Goal: Information Seeking & Learning: Learn about a topic

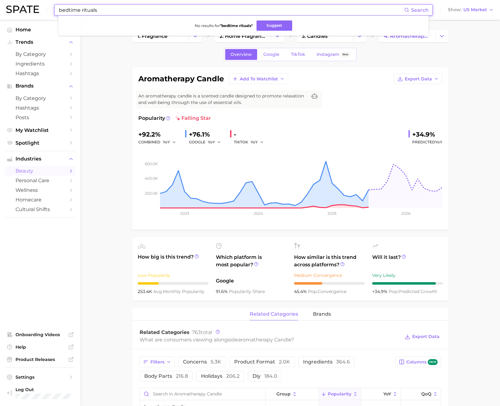
click at [119, 8] on input "bedtime rituals" at bounding box center [231, 10] width 346 height 11
click at [118, 8] on input "bedtime rituals" at bounding box center [231, 10] width 346 height 11
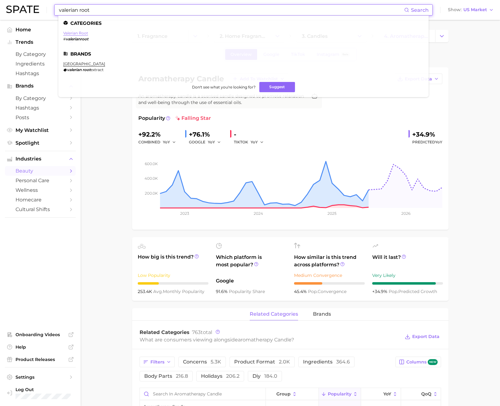
type input "valerian root"
click at [72, 34] on link "valerian root" at bounding box center [75, 33] width 25 height 5
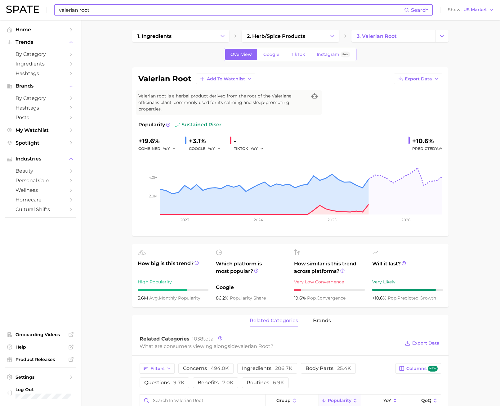
click at [126, 12] on input "valerian root" at bounding box center [231, 10] width 346 height 11
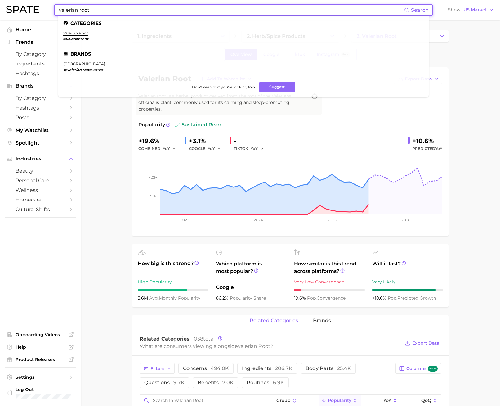
click at [126, 12] on input "valerian root" at bounding box center [231, 10] width 346 height 11
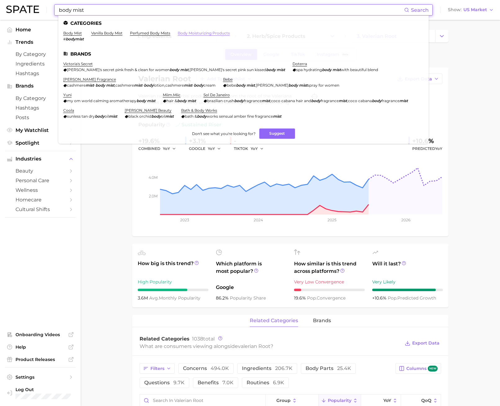
type input "body mist"
click at [189, 31] on link "body moisturizing products" at bounding box center [204, 33] width 52 height 5
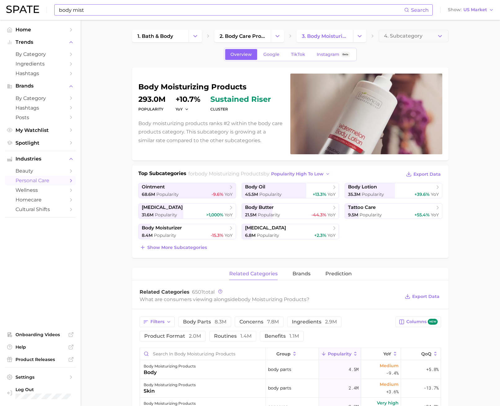
click at [87, 11] on input "body mist" at bounding box center [231, 10] width 346 height 11
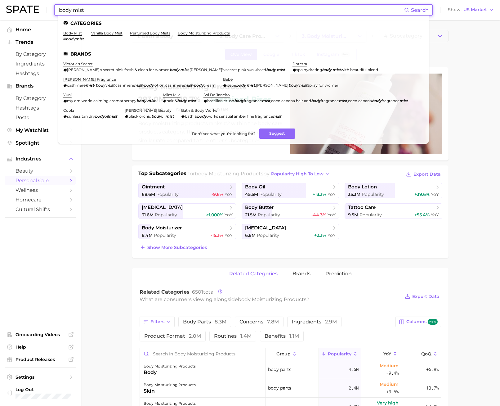
click at [87, 11] on input "body mist" at bounding box center [231, 10] width 346 height 11
drag, startPoint x: 105, startPoint y: 9, endPoint x: 57, endPoint y: 11, distance: 48.1
click at [57, 11] on div "body mist Search Categories body mist # bodymist vanilla body mist perfumed bod…" at bounding box center [243, 9] width 379 height 11
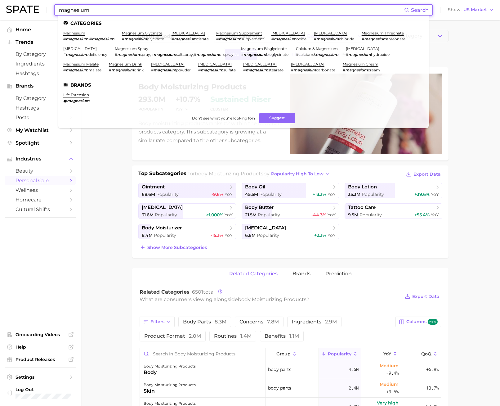
type input "magnesium"
click at [79, 36] on li "magnesium # magnesium , # magnésium" at bounding box center [88, 36] width 51 height 11
click at [79, 34] on link "magnesium" at bounding box center [74, 33] width 22 height 5
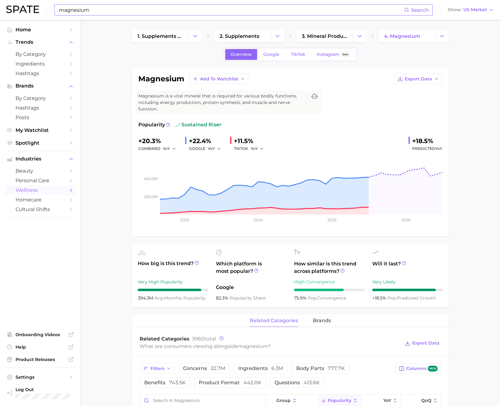
click at [91, 12] on input "magnesium" at bounding box center [231, 10] width 346 height 11
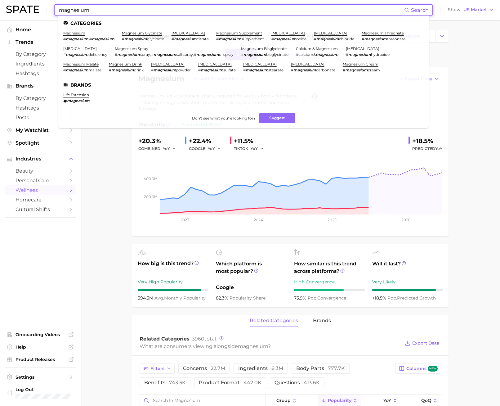
click at [91, 12] on input "magnesium" at bounding box center [231, 10] width 346 height 11
click at [135, 47] on link "magnesium spray" at bounding box center [132, 48] width 34 height 5
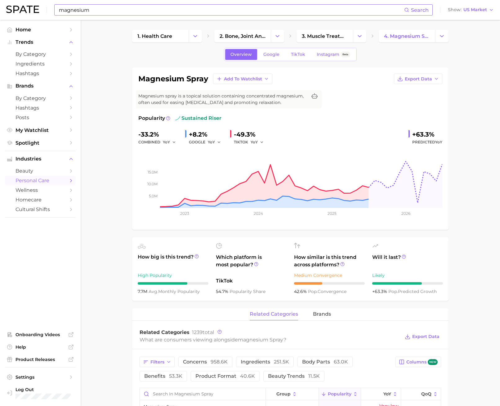
click at [148, 10] on input "magnesium" at bounding box center [231, 10] width 346 height 11
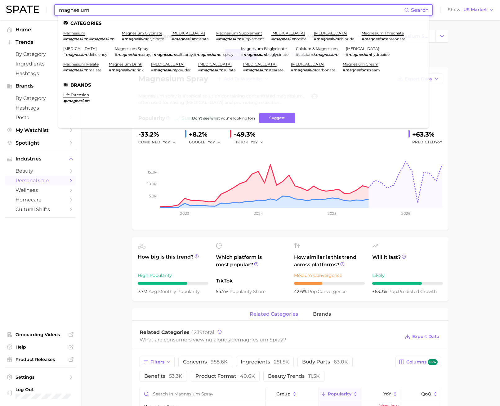
click at [148, 10] on input "magnesium" at bounding box center [231, 10] width 346 height 11
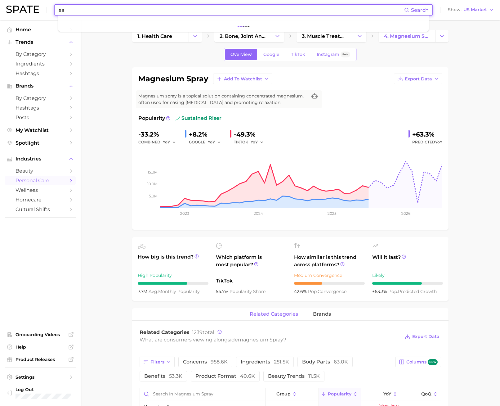
type input "s"
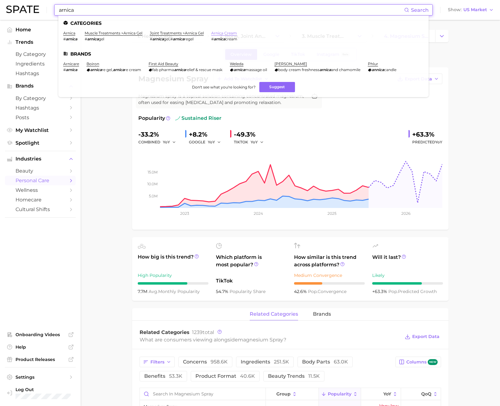
type input "arnica"
click at [227, 33] on link "arnica cream" at bounding box center [224, 33] width 26 height 5
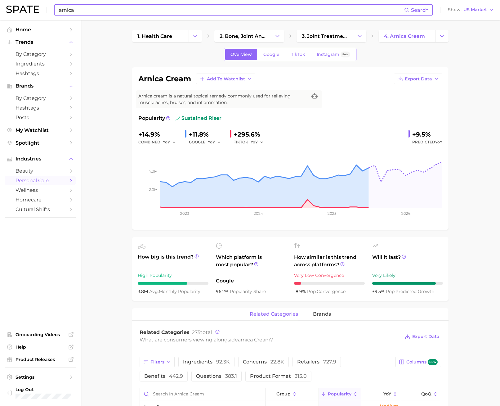
click at [187, 11] on input "arnica" at bounding box center [231, 10] width 346 height 11
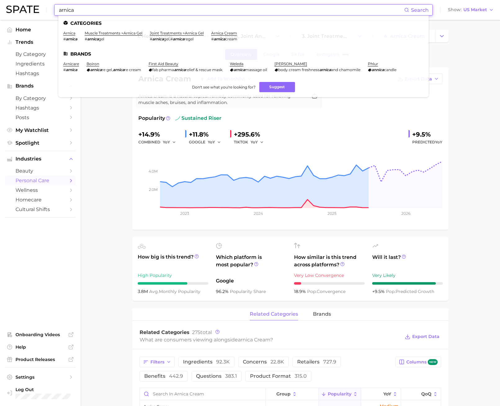
click at [187, 11] on input "arnica" at bounding box center [231, 10] width 346 height 11
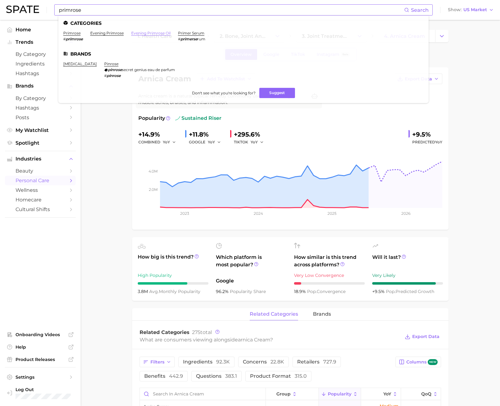
click at [149, 33] on link "evening primrose oil" at bounding box center [150, 33] width 39 height 5
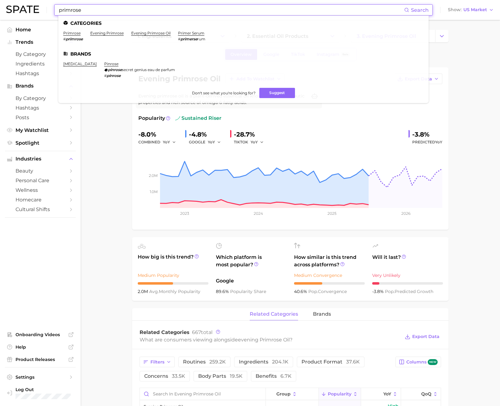
click at [105, 8] on input "primrose" at bounding box center [231, 10] width 346 height 11
click at [115, 30] on ul "Categories primrose # primrose evening primrose evening primrose oil primer ser…" at bounding box center [243, 60] width 371 height 88
click at [116, 32] on link "evening primrose" at bounding box center [107, 33] width 34 height 5
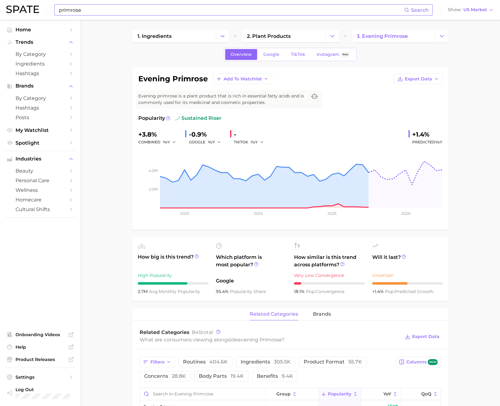
click at [88, 9] on input "primrose" at bounding box center [231, 10] width 346 height 11
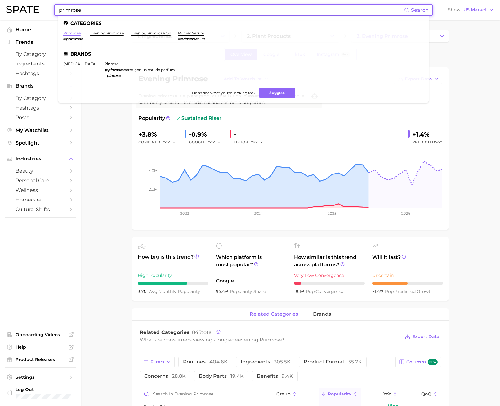
click at [75, 34] on link "primrose" at bounding box center [71, 33] width 17 height 5
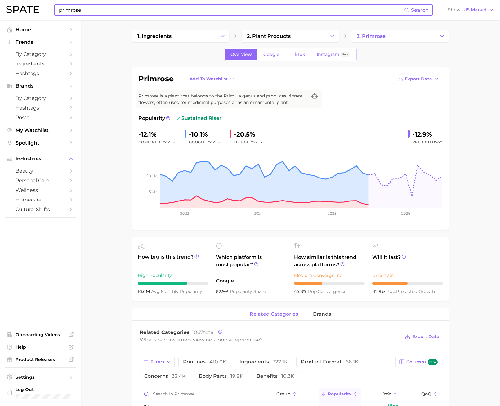
click at [71, 9] on input "primrose" at bounding box center [231, 10] width 346 height 11
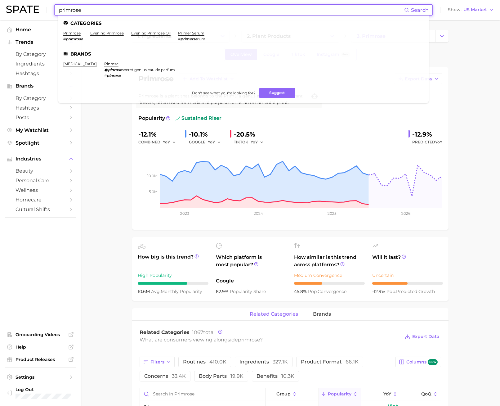
click at [70, 9] on input "primrose" at bounding box center [231, 10] width 346 height 11
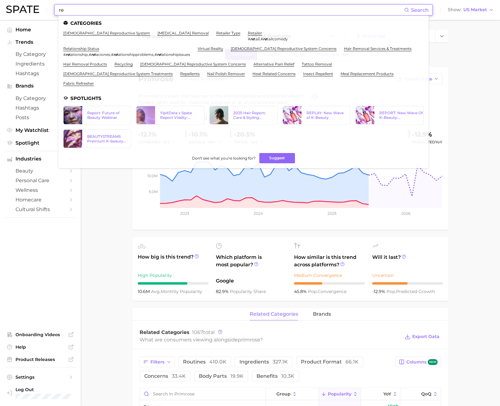
type input "r"
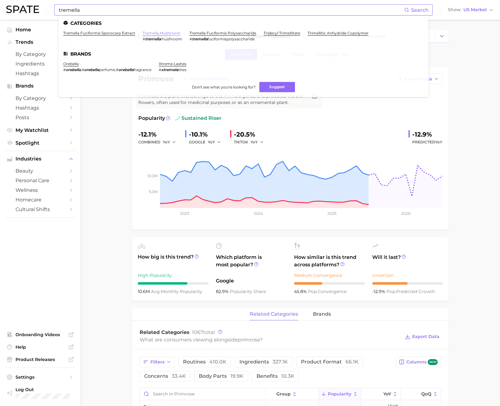
click at [169, 31] on link "tremella mushroom" at bounding box center [162, 33] width 38 height 5
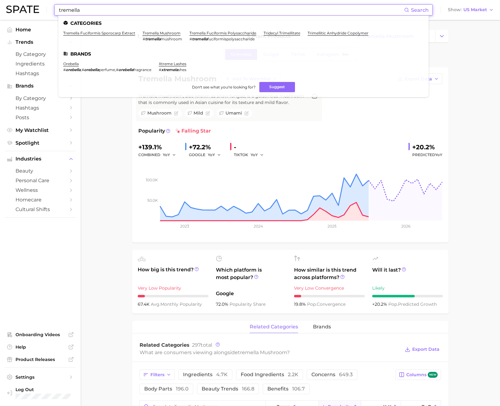
click at [92, 9] on input "tremella" at bounding box center [231, 10] width 346 height 11
click at [90, 11] on input "tremella" at bounding box center [231, 10] width 346 height 11
click at [89, 11] on input "tremella" at bounding box center [231, 10] width 346 height 11
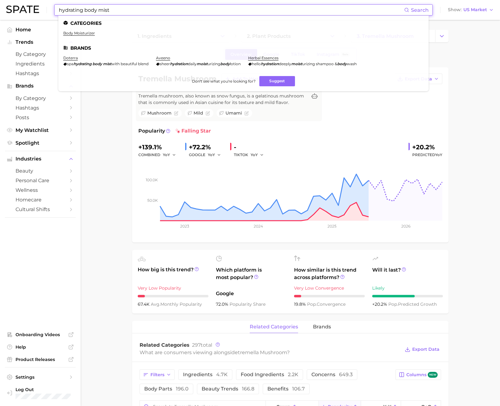
drag, startPoint x: 112, startPoint y: 11, endPoint x: 59, endPoint y: 8, distance: 53.8
click at [59, 8] on input "hydrating body mist" at bounding box center [231, 10] width 346 height 11
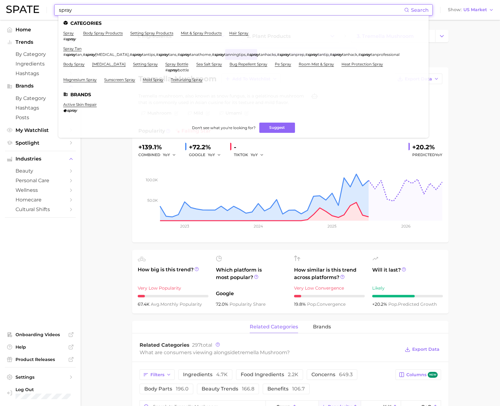
click at [86, 9] on input "spray" at bounding box center [231, 10] width 346 height 11
click at [86, 10] on input "spray" at bounding box center [231, 10] width 346 height 11
click at [71, 65] on link "body spray" at bounding box center [73, 64] width 21 height 5
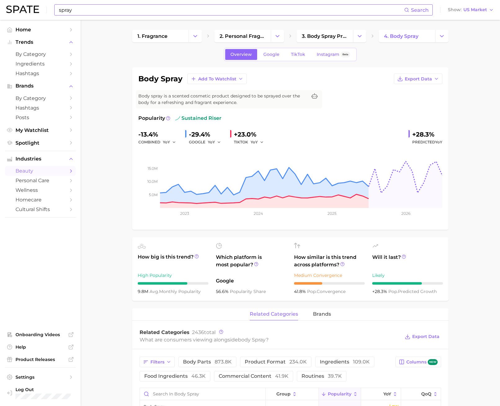
click at [101, 13] on input "spray" at bounding box center [231, 10] width 346 height 11
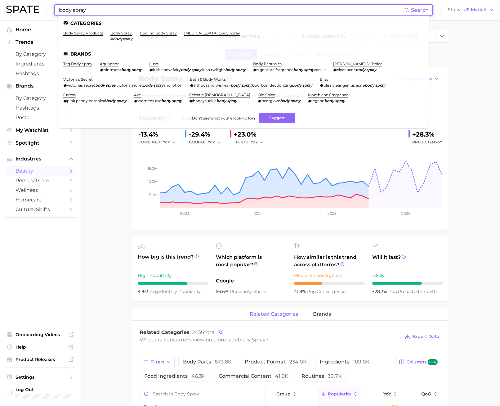
click at [86, 11] on input "body spray" at bounding box center [231, 10] width 346 height 11
click at [82, 11] on input "body spray" at bounding box center [231, 10] width 346 height 11
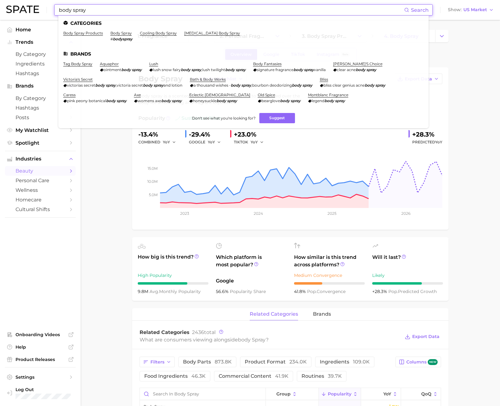
click at [82, 11] on input "body spray" at bounding box center [231, 10] width 346 height 11
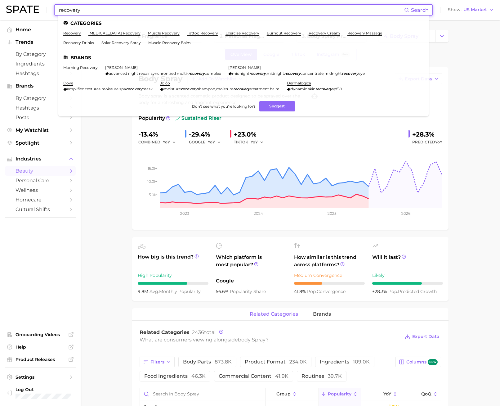
click at [73, 34] on link "recovery" at bounding box center [72, 33] width 18 height 5
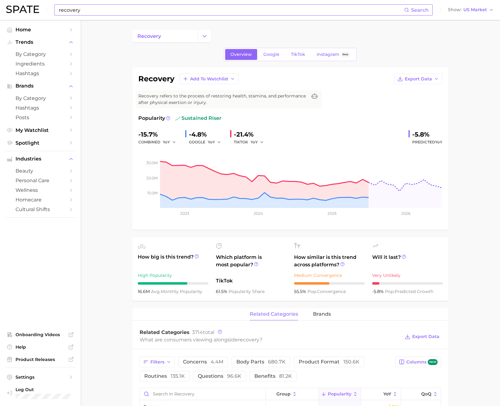
click at [88, 6] on input "recovery" at bounding box center [231, 10] width 346 height 11
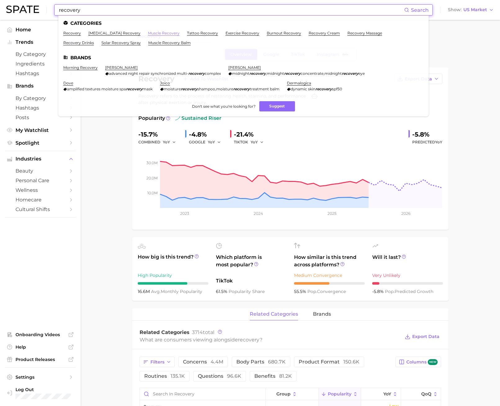
click at [155, 34] on link "muscle recovery" at bounding box center [164, 33] width 32 height 5
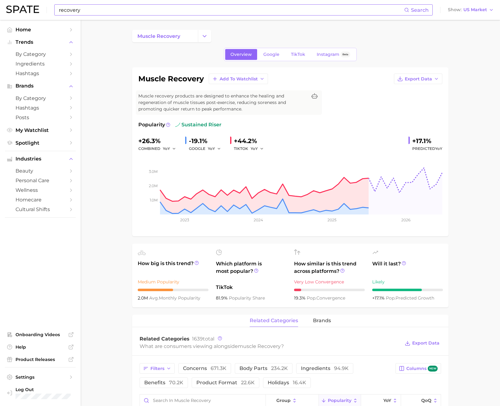
click at [88, 12] on input "recovery" at bounding box center [231, 10] width 346 height 11
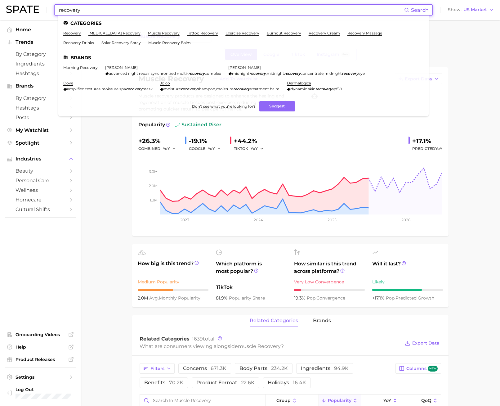
click at [88, 12] on input "recovery" at bounding box center [231, 10] width 346 height 11
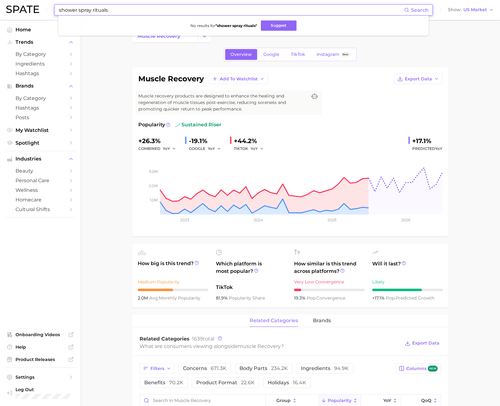
type input "shower spray rituals"
